Goal: Information Seeking & Learning: Check status

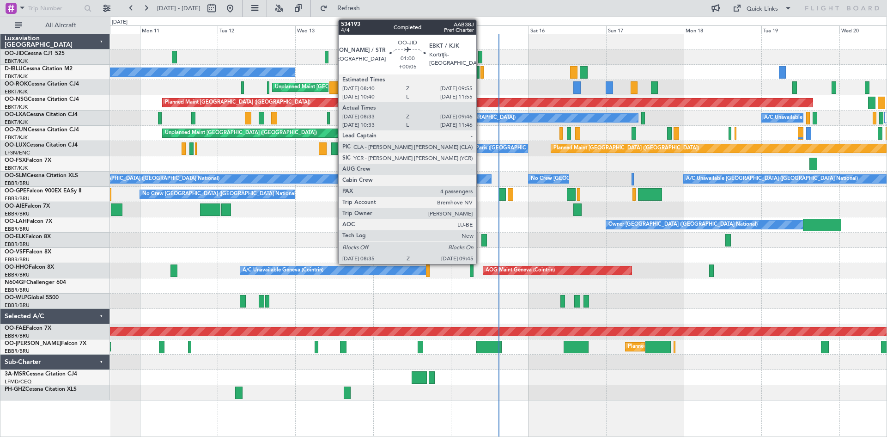
click at [481, 56] on div at bounding box center [480, 57] width 4 height 12
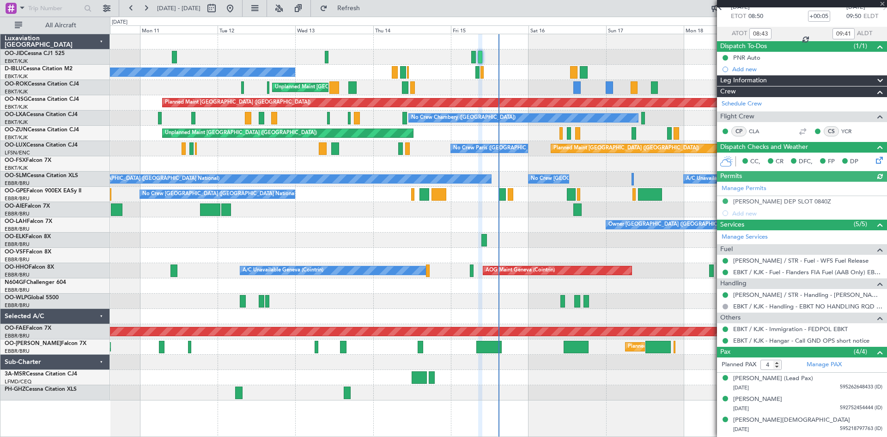
scroll to position [68, 0]
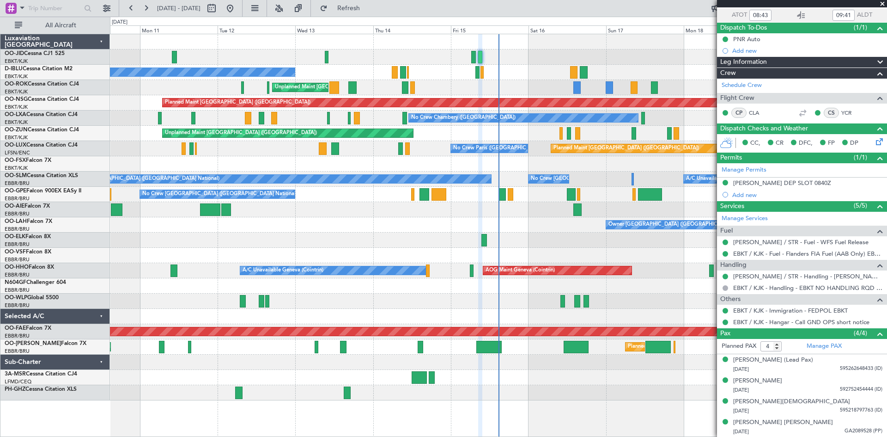
click at [882, 4] on span at bounding box center [882, 4] width 9 height 8
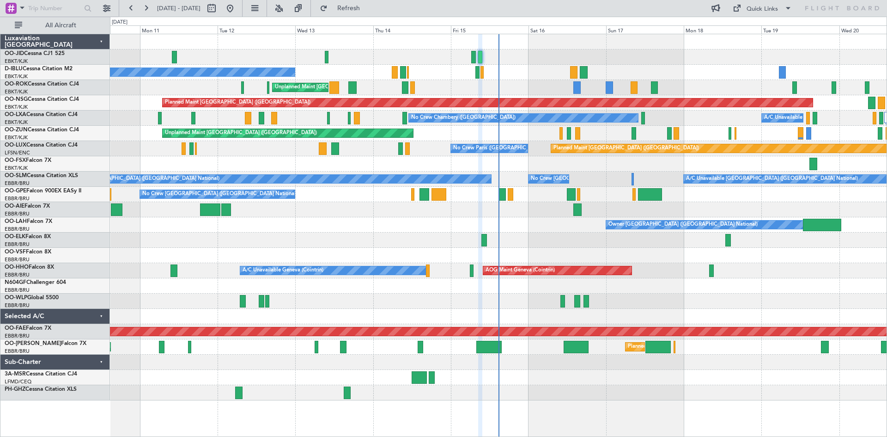
type input "0"
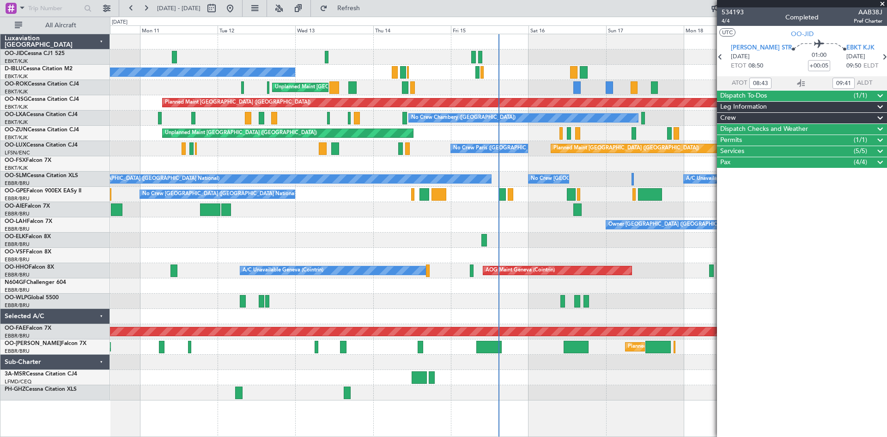
scroll to position [0, 0]
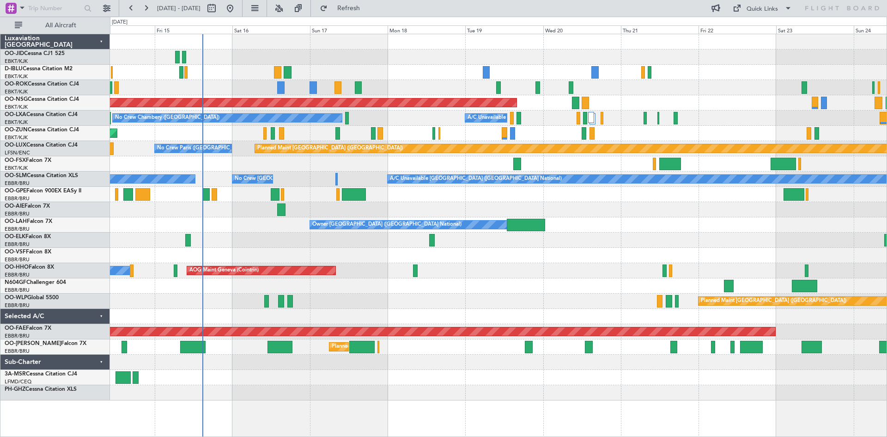
click at [388, 173] on div "No Crew [GEOGRAPHIC_DATA] ([GEOGRAPHIC_DATA] National) Unplanned Maint [GEOGRAP…" at bounding box center [498, 217] width 776 height 366
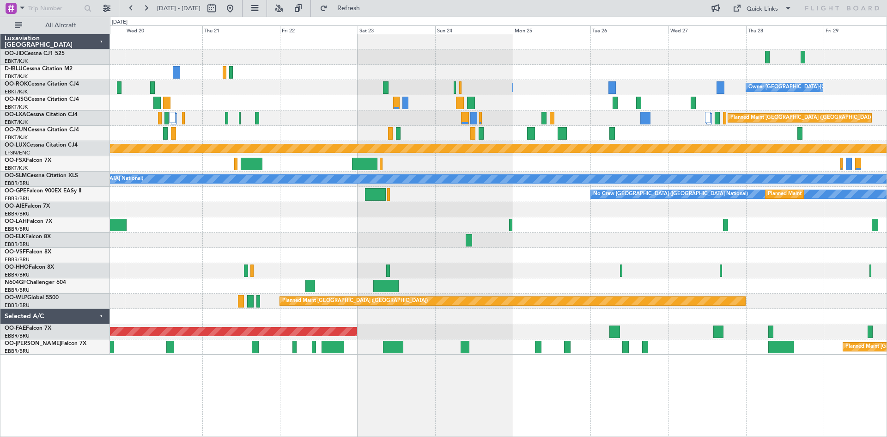
click at [411, 225] on div "Owner [GEOGRAPHIC_DATA] ([GEOGRAPHIC_DATA] National)" at bounding box center [498, 224] width 776 height 15
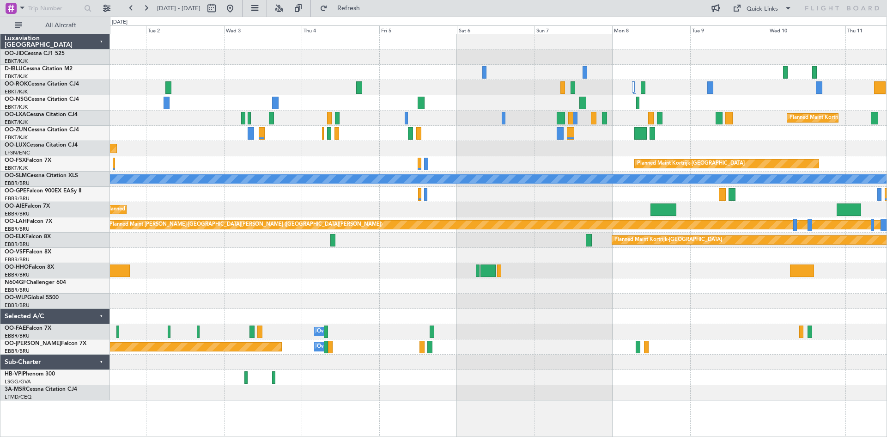
click at [297, 156] on div "Planned Maint [GEOGRAPHIC_DATA] ([GEOGRAPHIC_DATA])" at bounding box center [498, 148] width 776 height 15
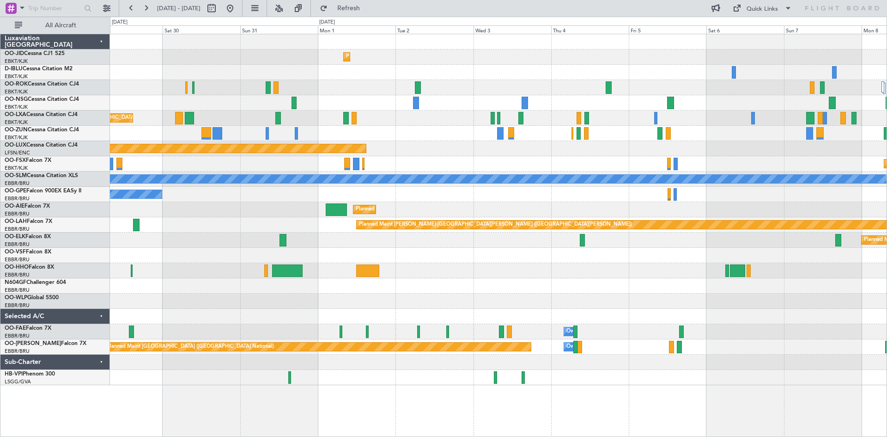
click at [605, 136] on div "Planned Maint Kortrijk-[GEOGRAPHIC_DATA] Owner [GEOGRAPHIC_DATA]-[GEOGRAPHIC_DA…" at bounding box center [498, 209] width 776 height 351
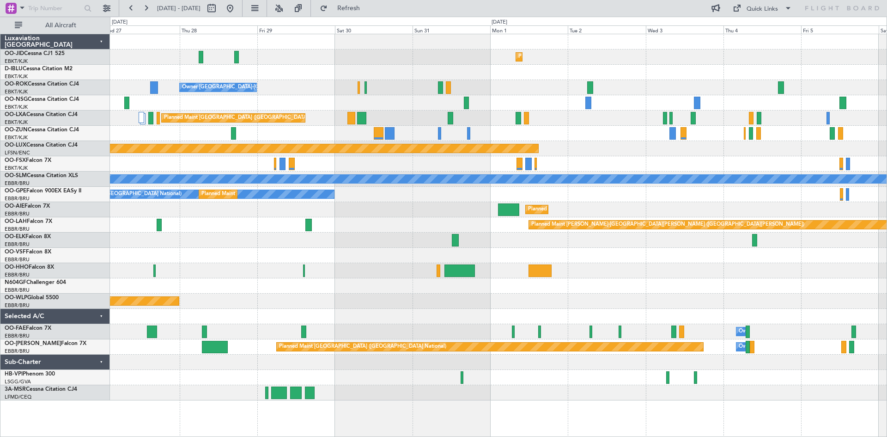
click at [503, 160] on div "Planned Maint Kortrijk-[GEOGRAPHIC_DATA]" at bounding box center [498, 163] width 776 height 15
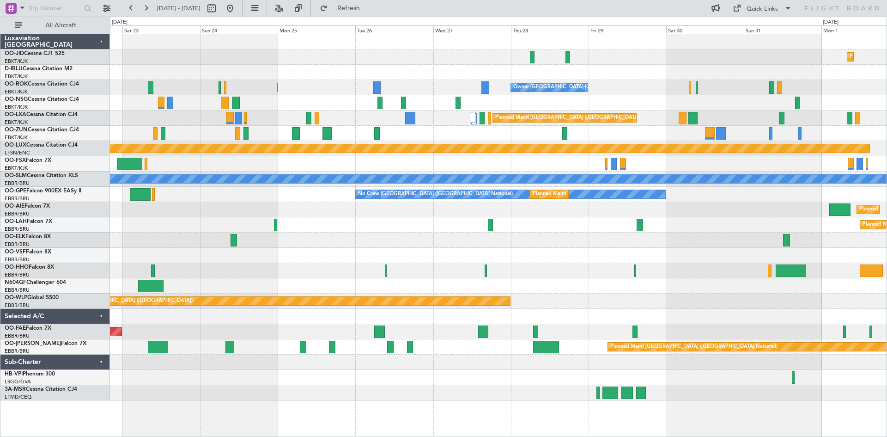
click at [647, 153] on div "Planned Maint Kortrijk-[GEOGRAPHIC_DATA] Owner [GEOGRAPHIC_DATA]-[GEOGRAPHIC_DA…" at bounding box center [498, 217] width 776 height 366
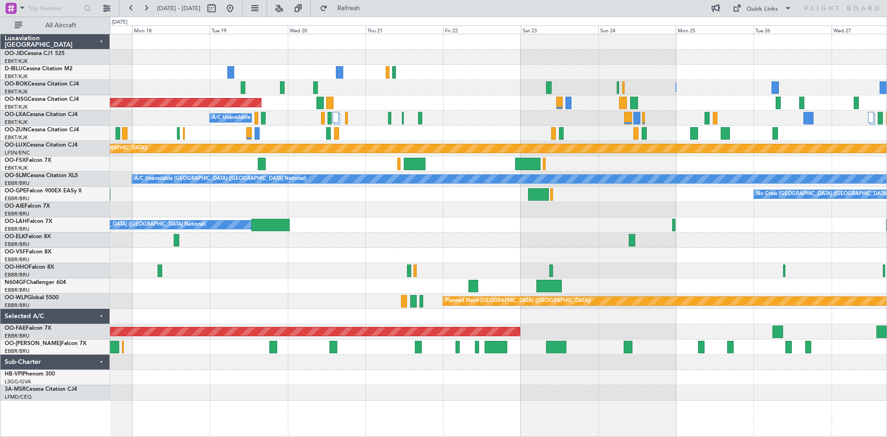
click at [568, 158] on div at bounding box center [498, 163] width 776 height 15
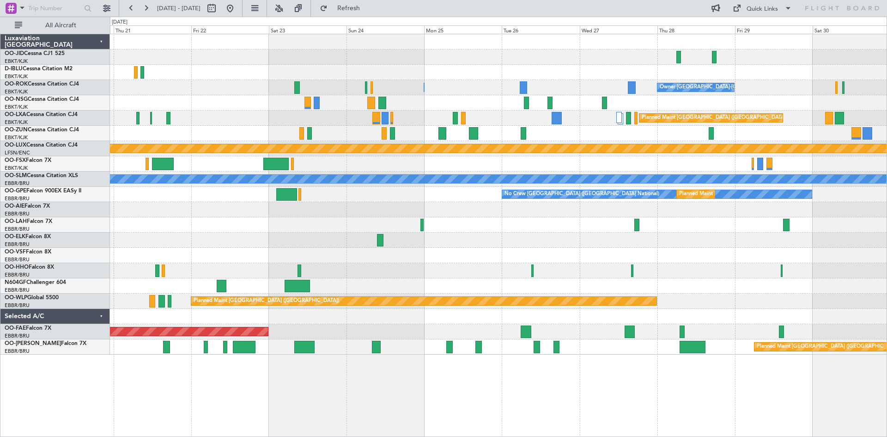
click at [254, 203] on div "Planned Maint Kortrijk-[GEOGRAPHIC_DATA] Owner [GEOGRAPHIC_DATA]-[GEOGRAPHIC_DA…" at bounding box center [498, 194] width 776 height 320
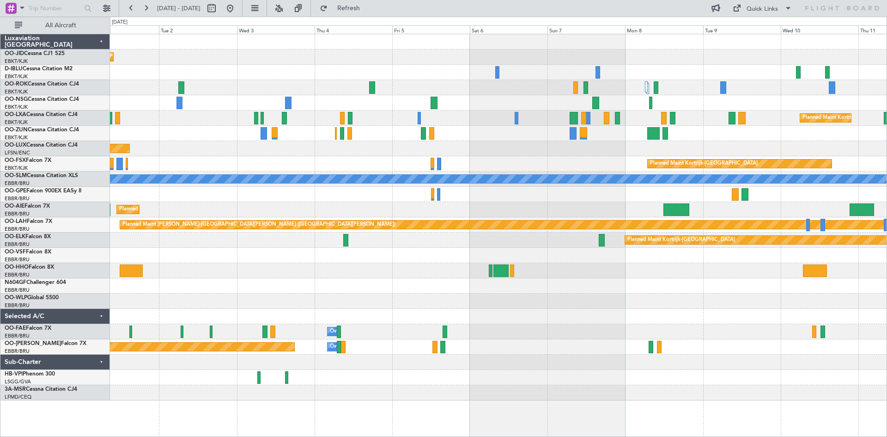
click at [290, 197] on div "No Crew [GEOGRAPHIC_DATA] ([GEOGRAPHIC_DATA] National)" at bounding box center [498, 194] width 776 height 15
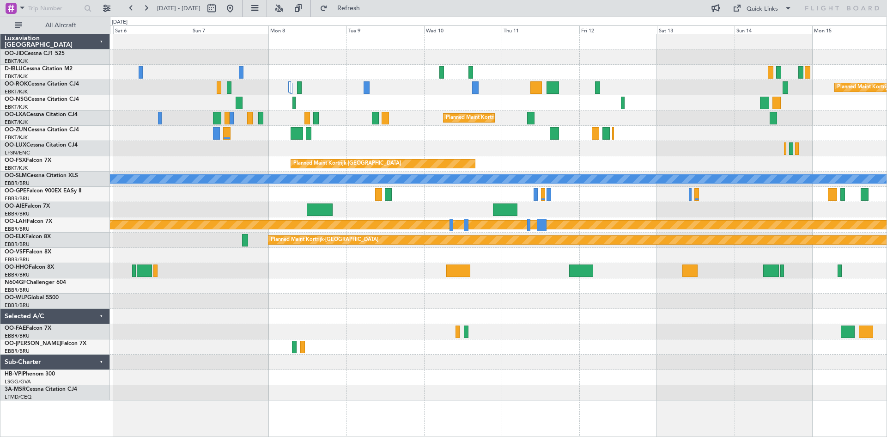
click at [285, 197] on div "Planned Maint Kortrijk-[GEOGRAPHIC_DATA] Planned Maint [GEOGRAPHIC_DATA]-[GEOGR…" at bounding box center [498, 217] width 776 height 366
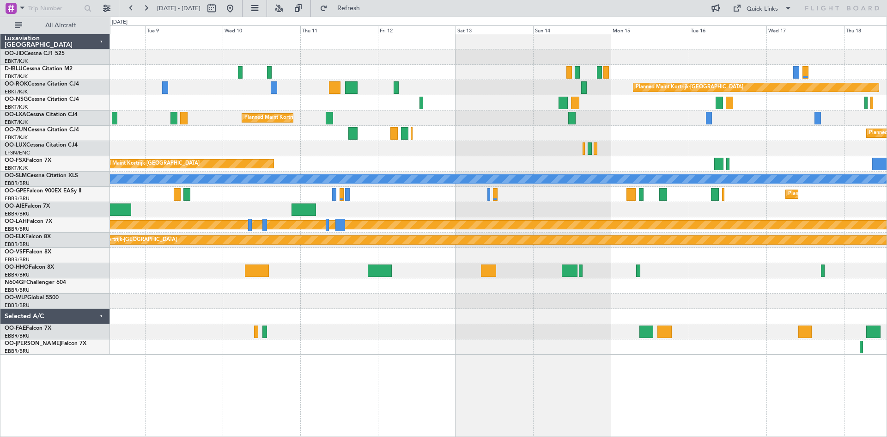
click at [251, 156] on div "Planned Maint Kortrijk-[GEOGRAPHIC_DATA]" at bounding box center [498, 163] width 776 height 15
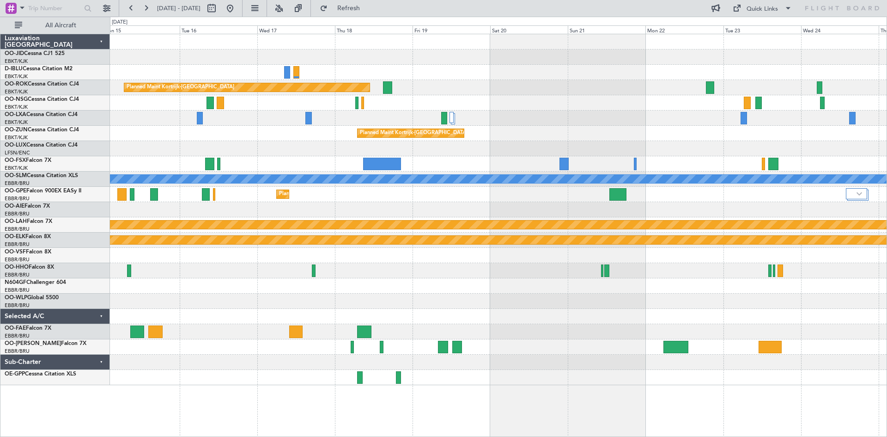
click at [332, 150] on div at bounding box center [498, 148] width 776 height 15
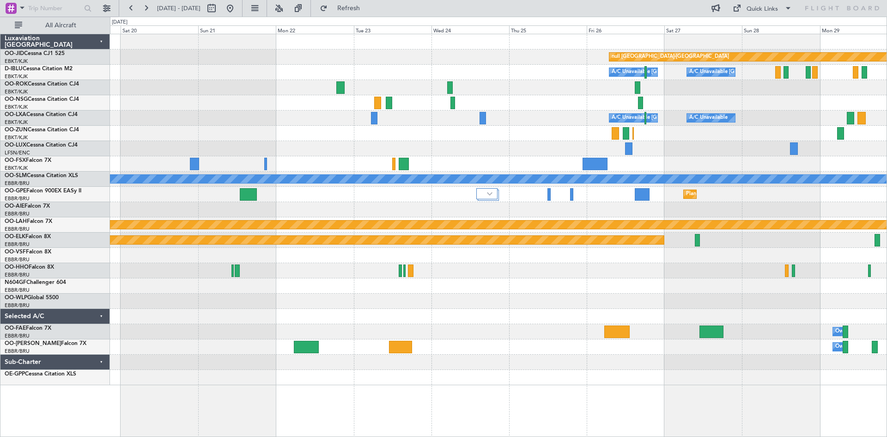
click at [436, 153] on div "Planned Maint Kortrijk-[GEOGRAPHIC_DATA] null [GEOGRAPHIC_DATA]-[GEOGRAPHIC_DAT…" at bounding box center [498, 209] width 776 height 351
